Goal: Download file/media

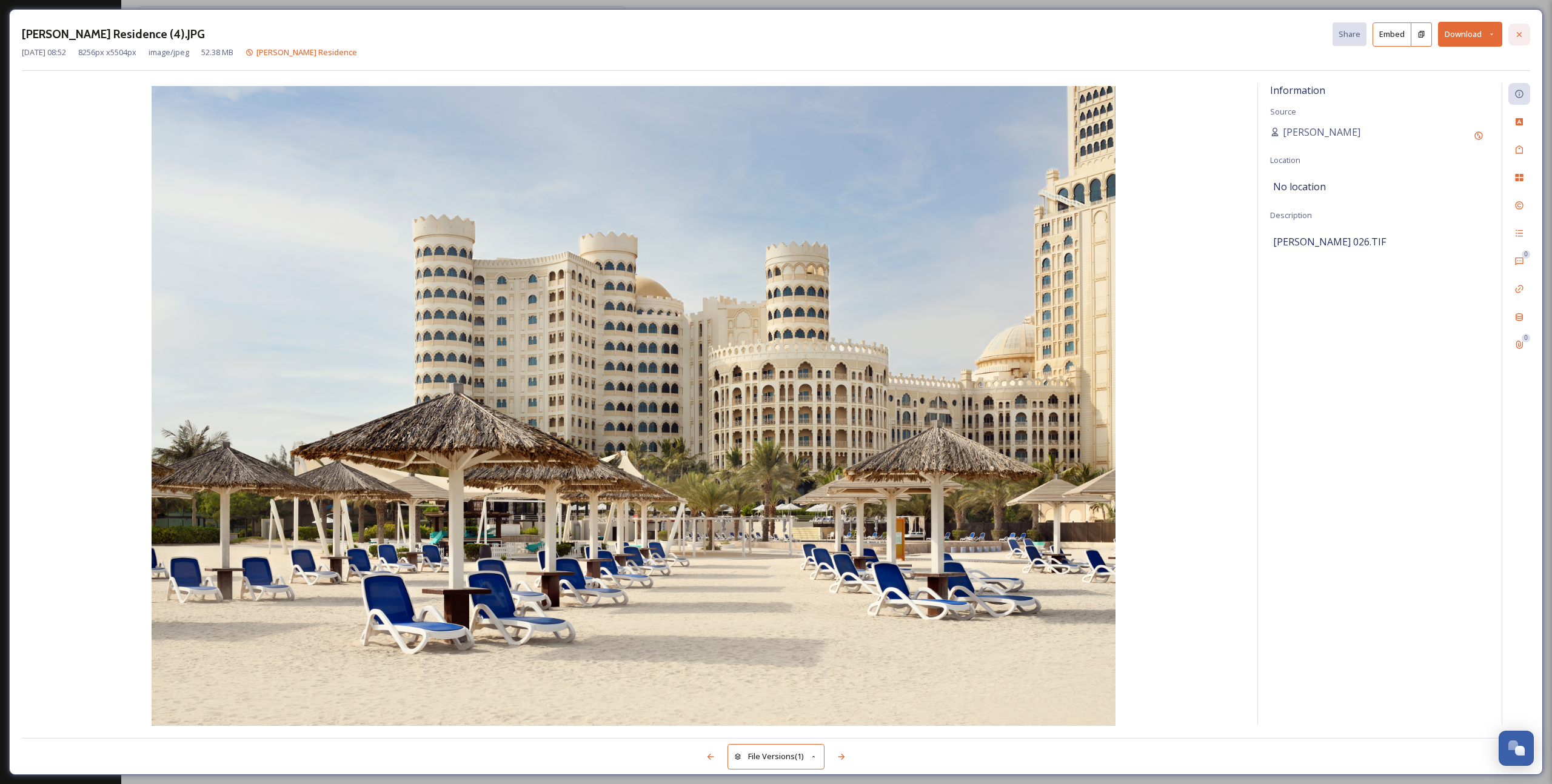
click at [1515, 36] on icon at bounding box center [1519, 35] width 10 height 10
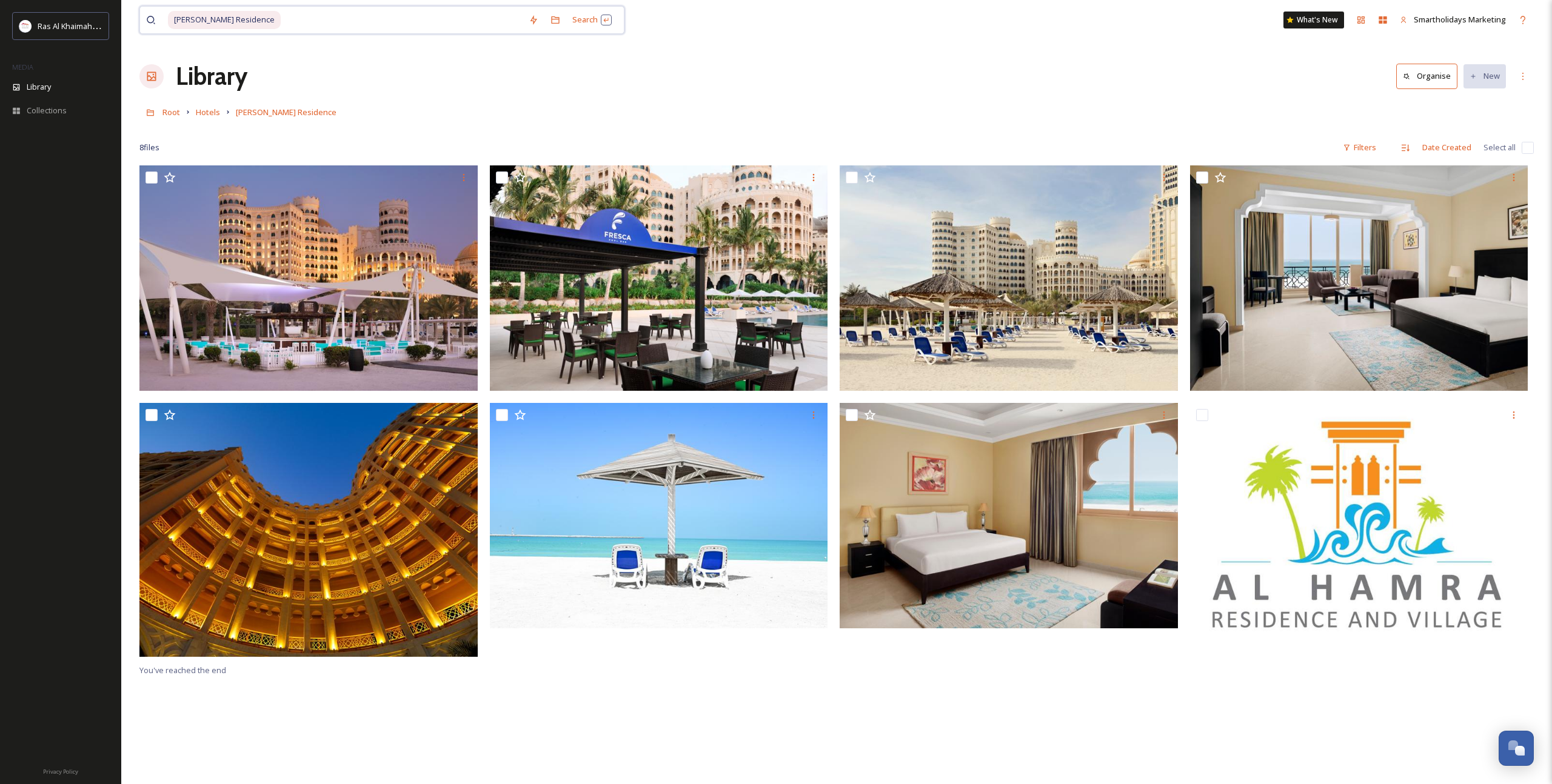
click at [282, 21] on input at bounding box center [402, 20] width 241 height 27
click at [198, 19] on span "[PERSON_NAME] Residence" at bounding box center [224, 19] width 113 height 17
drag, startPoint x: 254, startPoint y: 23, endPoint x: 123, endPoint y: 23, distance: 131.0
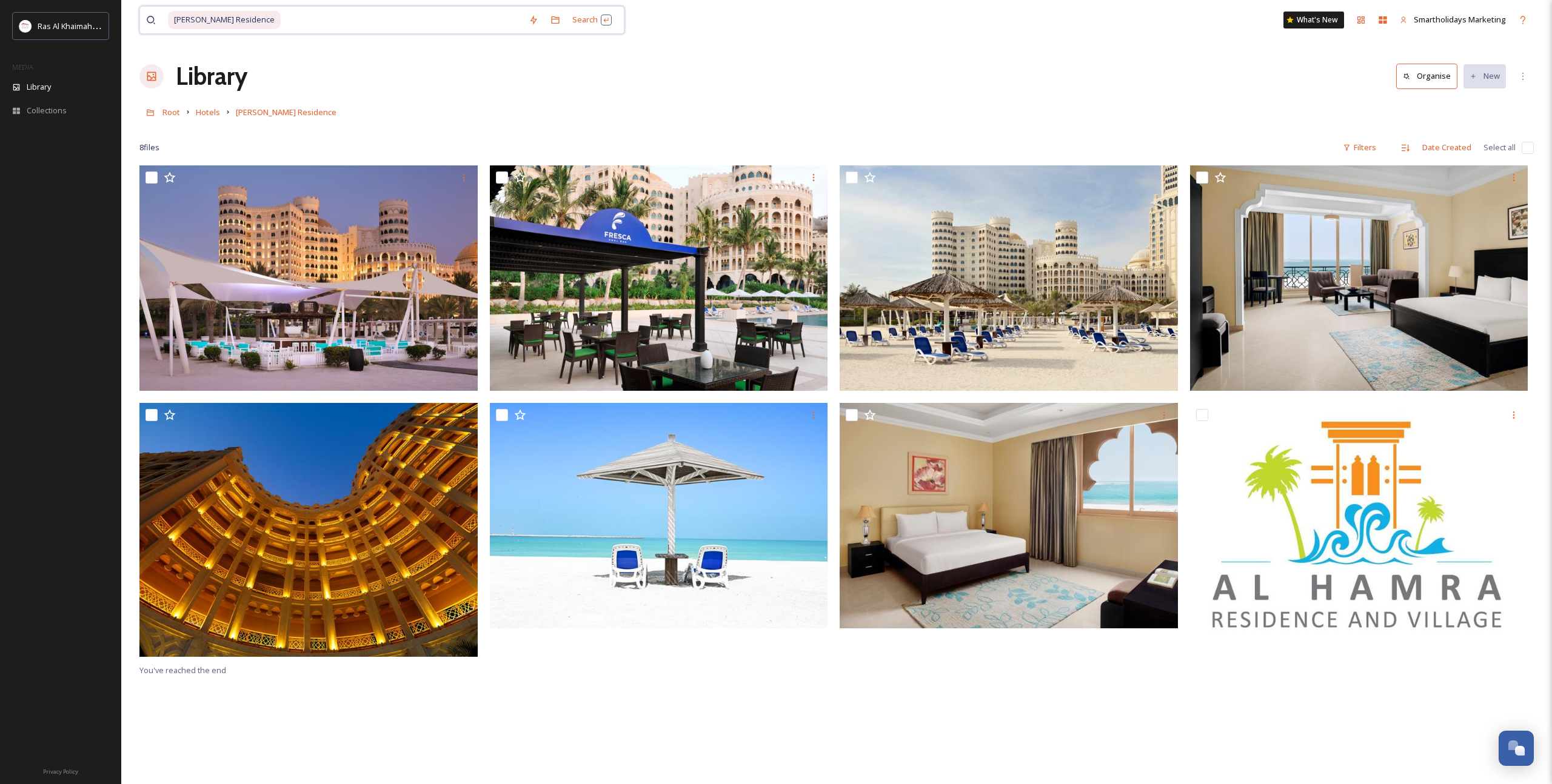
click at [122, 22] on div "[PERSON_NAME] Residence Search What's New Smartholidays Marketing Library Organ…" at bounding box center [836, 474] width 1431 height 949
paste input "[GEOGRAPHIC_DATA]"
click at [282, 23] on input "[GEOGRAPHIC_DATA]" at bounding box center [409, 20] width 254 height 27
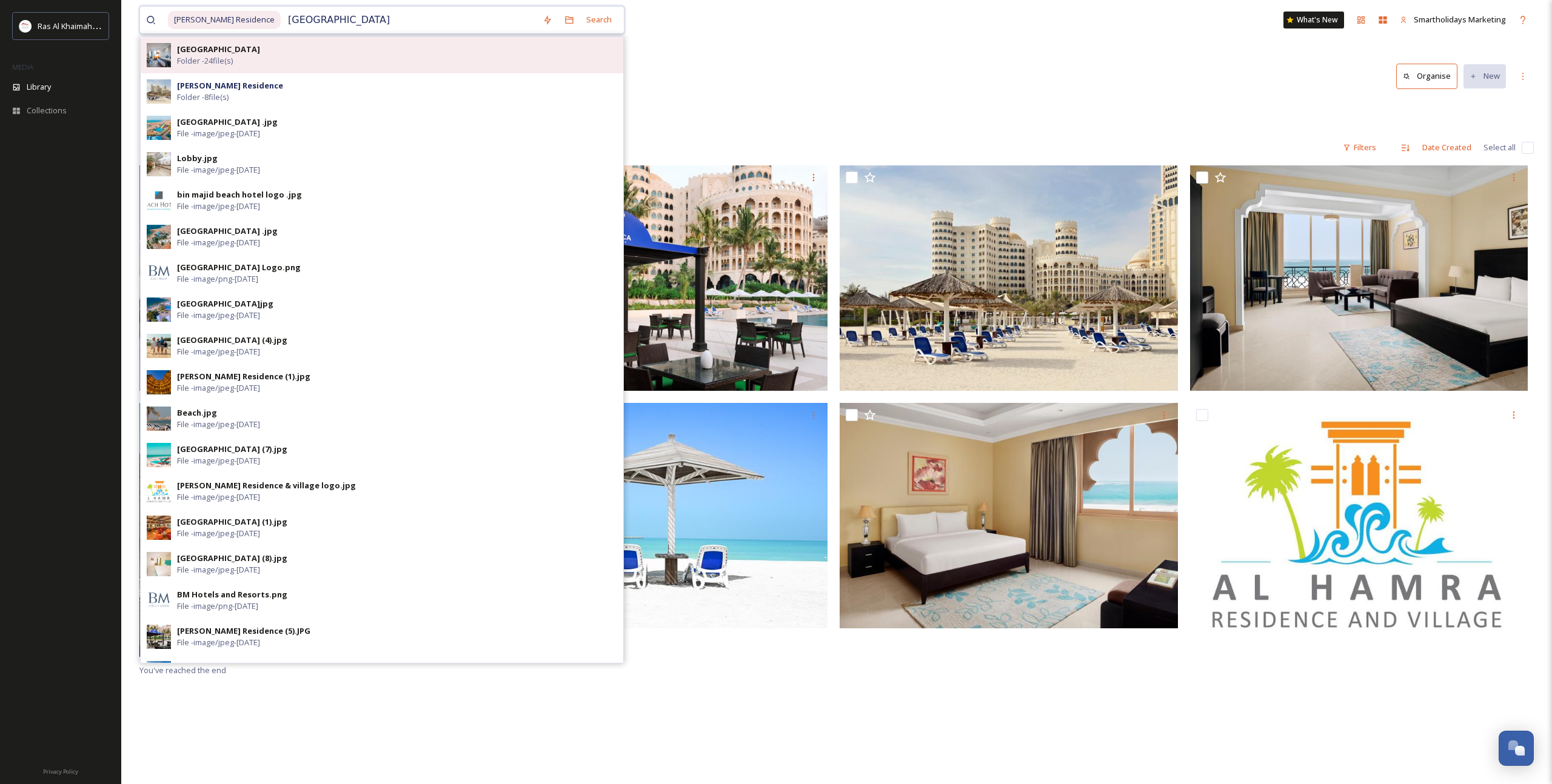
type input "[GEOGRAPHIC_DATA]"
click at [265, 51] on div "[GEOGRAPHIC_DATA] Folder - 24 file(s)" at bounding box center [397, 55] width 440 height 23
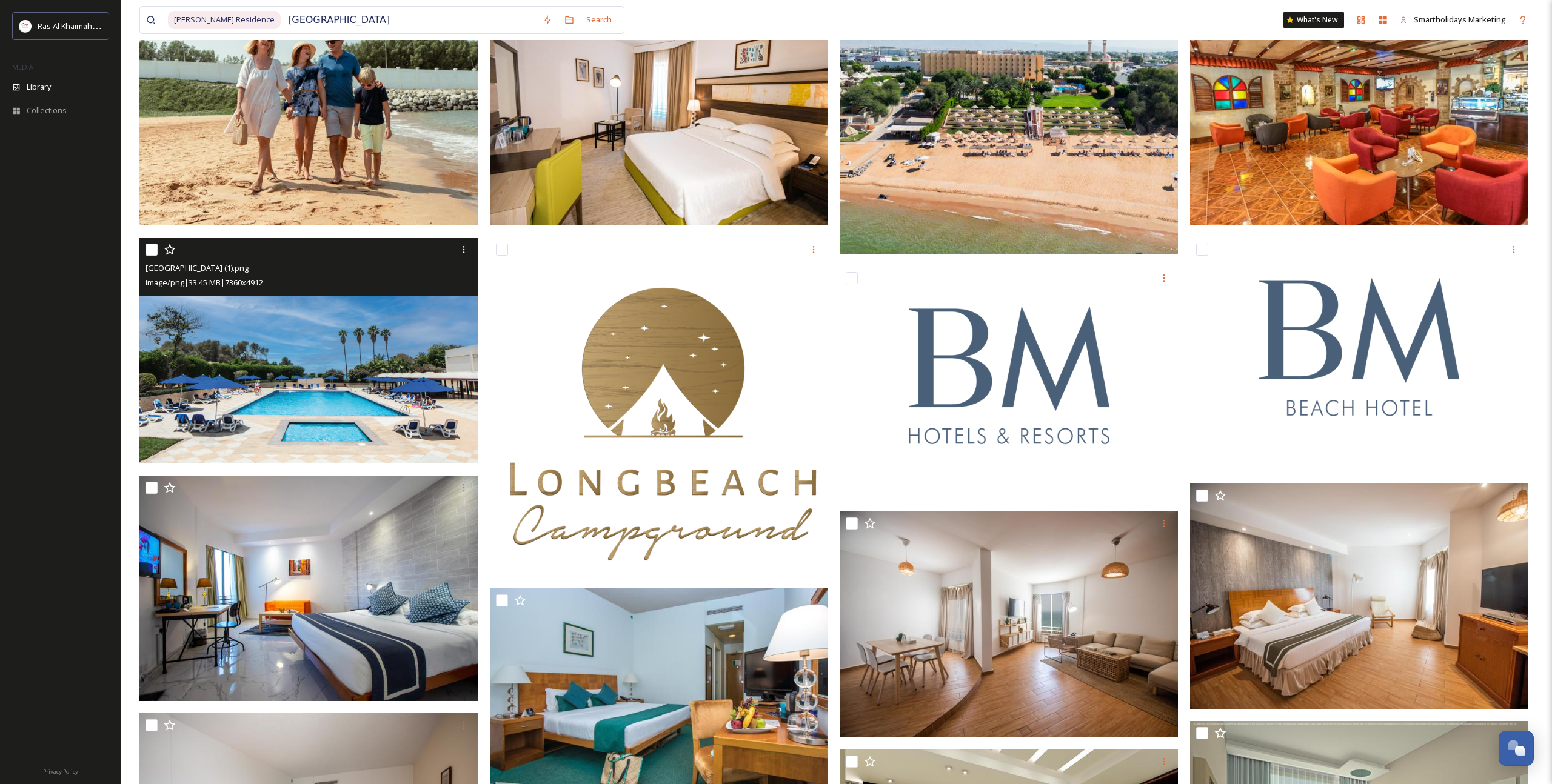
scroll to position [625, 0]
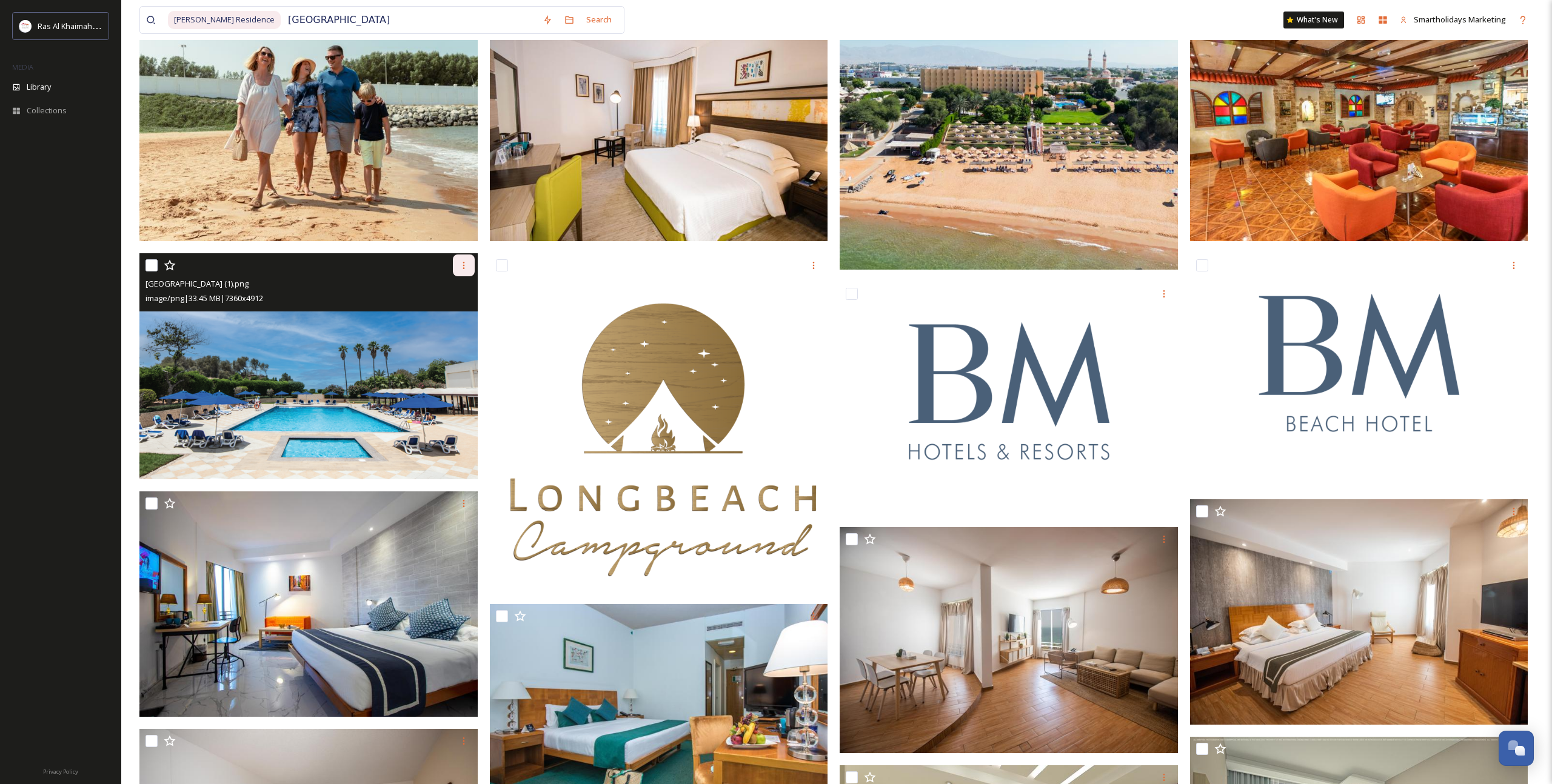
click at [467, 267] on icon at bounding box center [463, 266] width 10 height 10
click at [449, 312] on span "Download" at bounding box center [449, 315] width 37 height 11
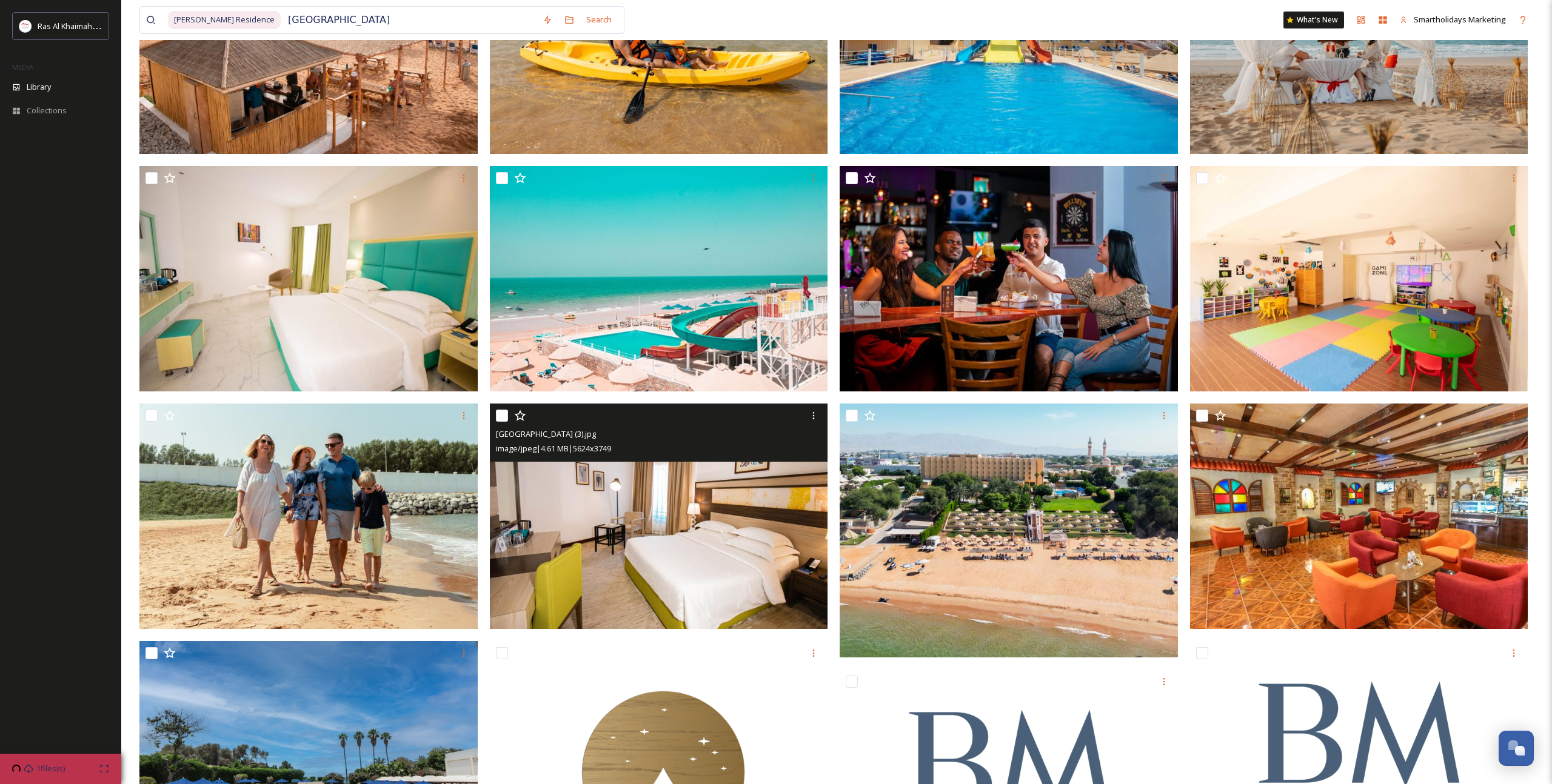
scroll to position [236, 0]
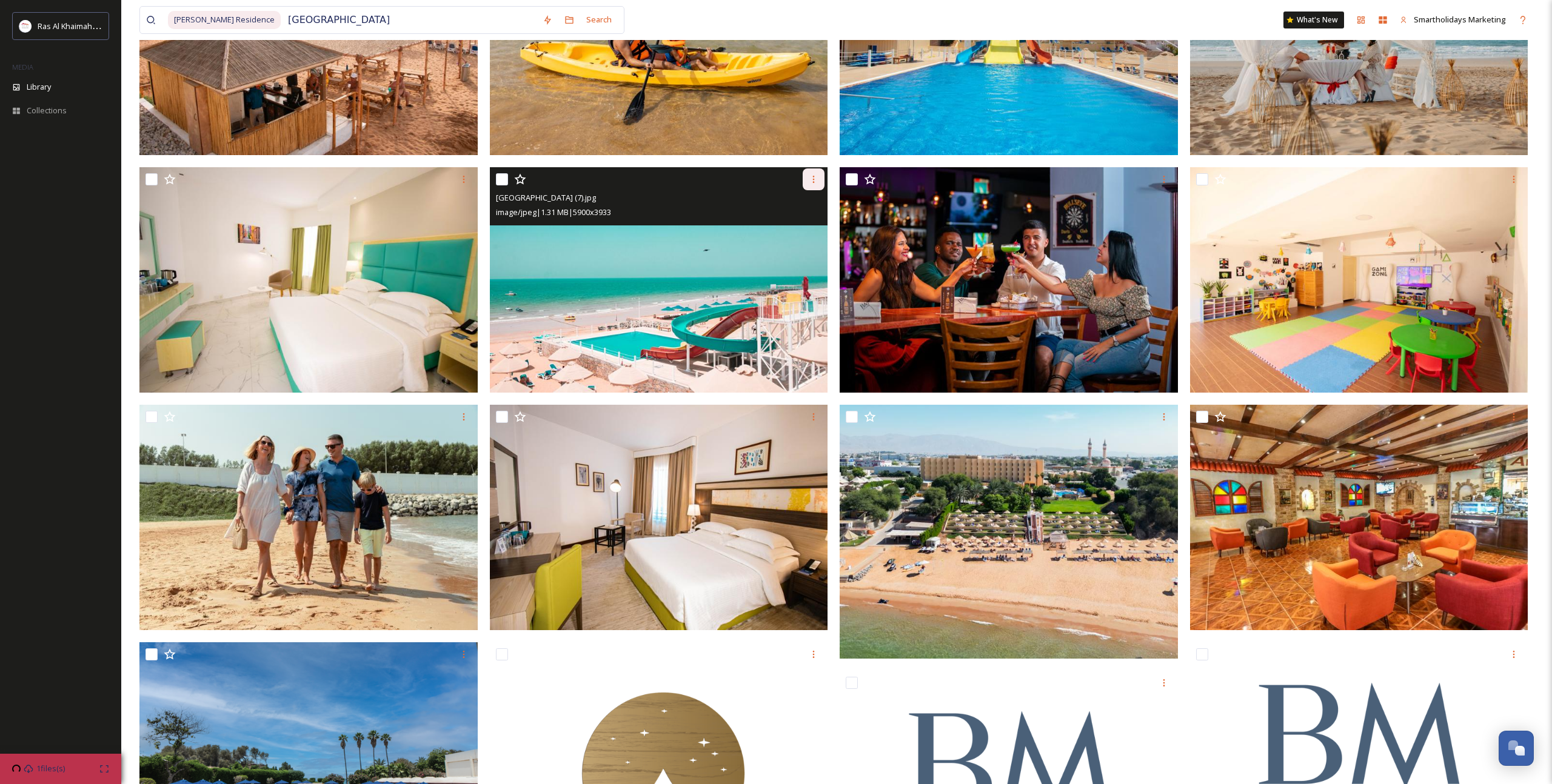
click at [819, 181] on div at bounding box center [813, 179] width 22 height 22
click at [812, 228] on span "Download" at bounding box center [799, 230] width 37 height 11
